Goal: Navigation & Orientation: Find specific page/section

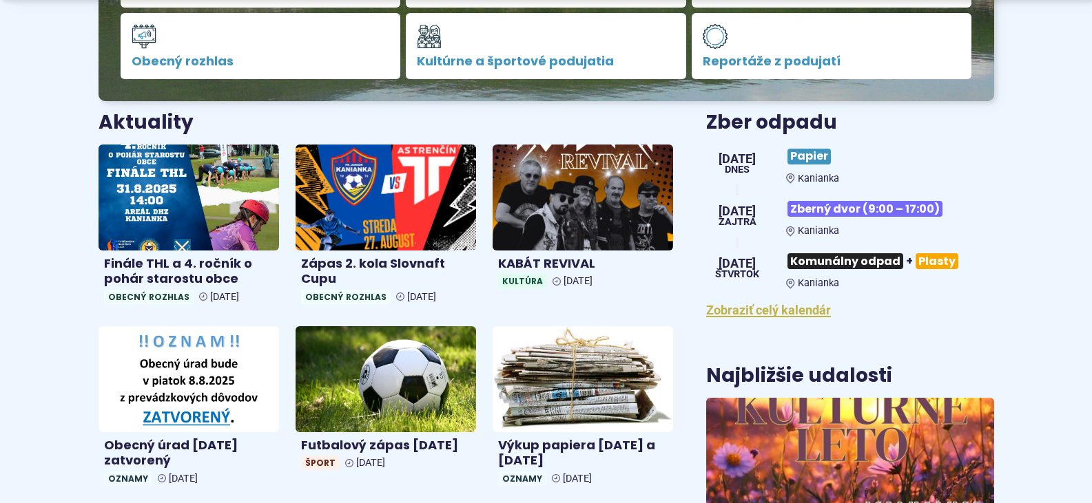
scroll to position [482, 0]
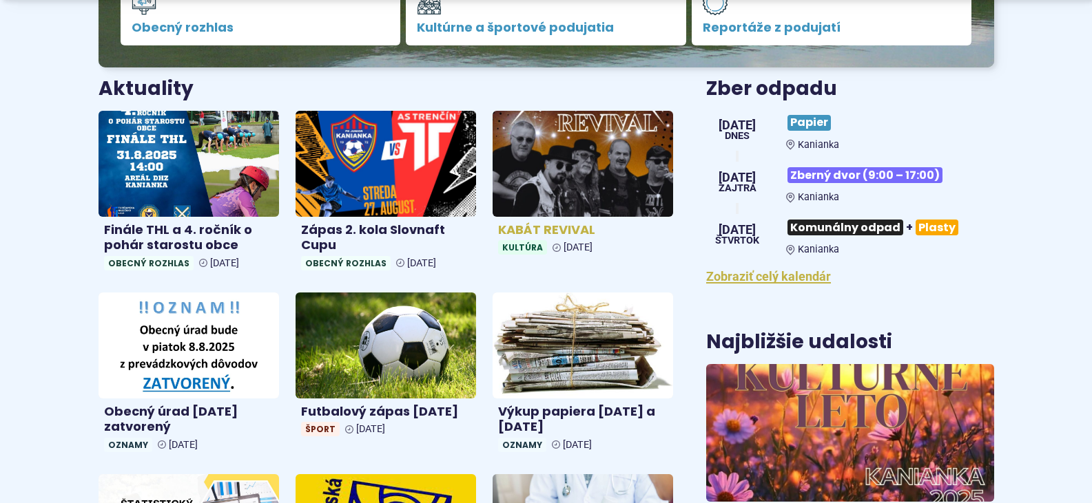
click at [558, 234] on h4 "KABÁT REVIVAL" at bounding box center [582, 230] width 169 height 16
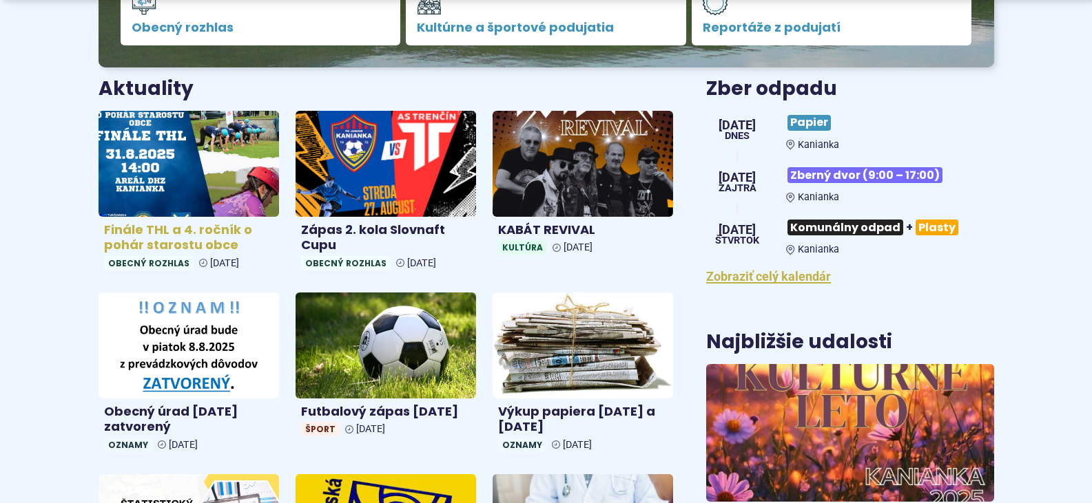
click at [202, 238] on h4 "Finále THL a 4. ročník o pohár starostu obce" at bounding box center [188, 237] width 169 height 31
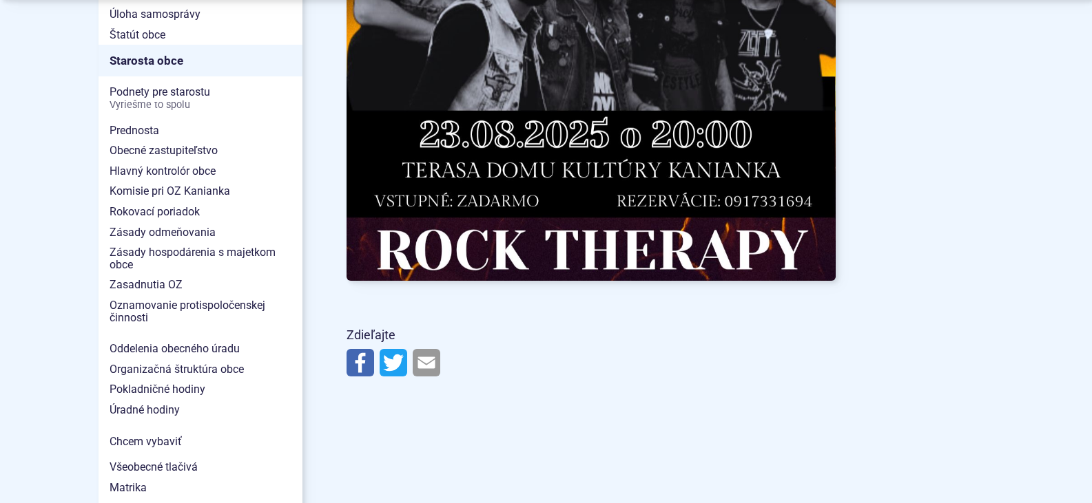
scroll to position [964, 0]
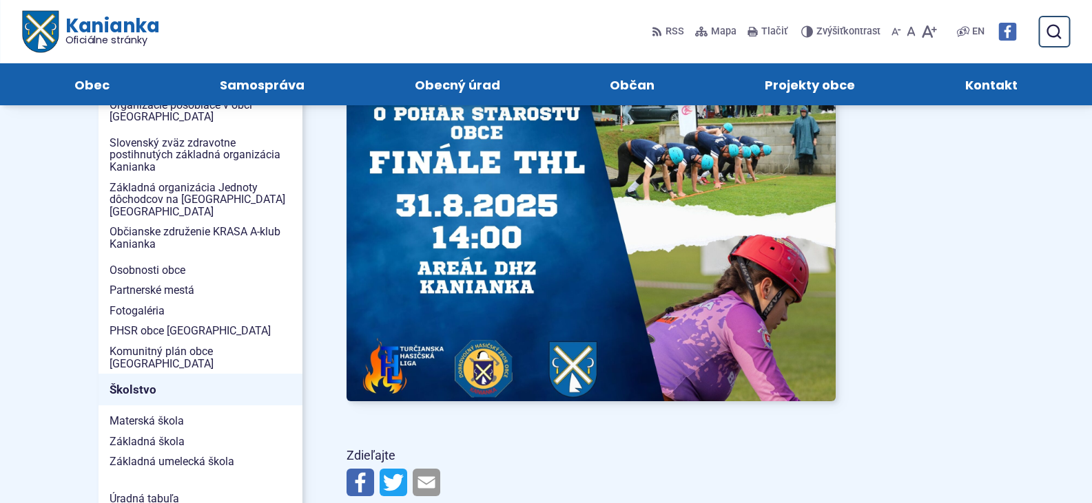
scroll to position [482, 0]
